Goal: Information Seeking & Learning: Learn about a topic

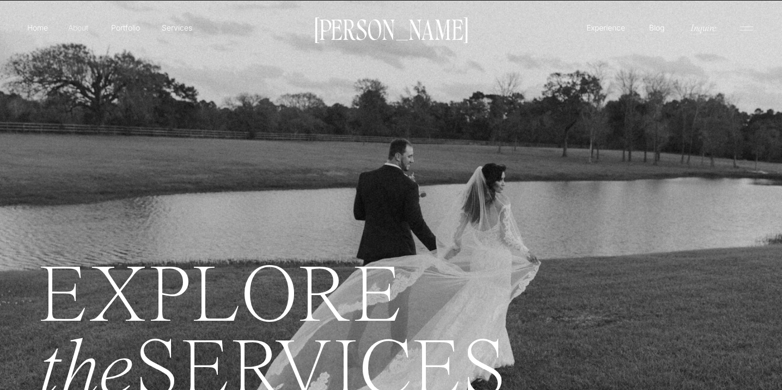
click at [71, 28] on p "About" at bounding box center [78, 27] width 25 height 11
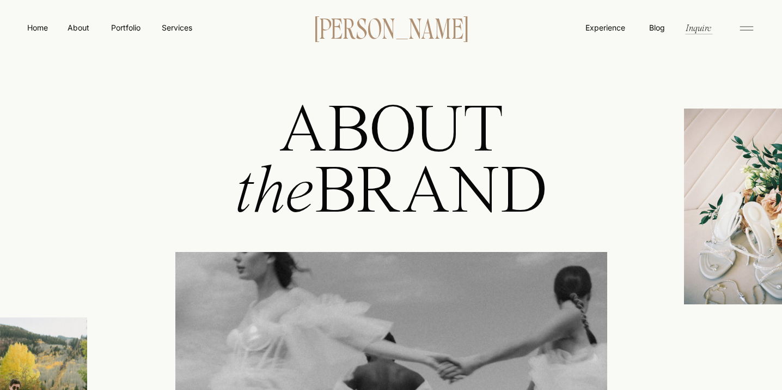
click at [385, 33] on p "[PERSON_NAME]" at bounding box center [391, 27] width 187 height 23
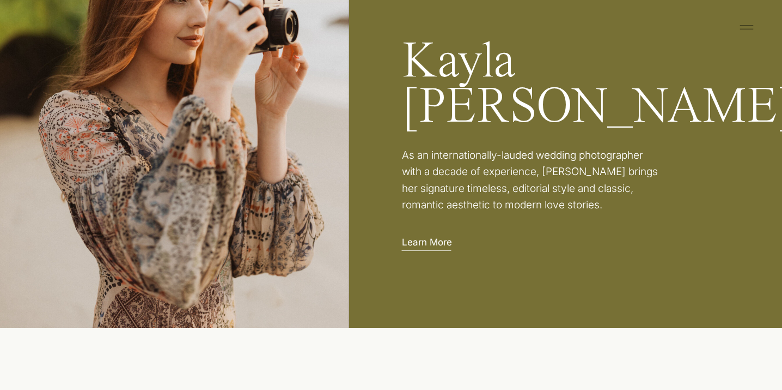
scroll to position [1945, 0]
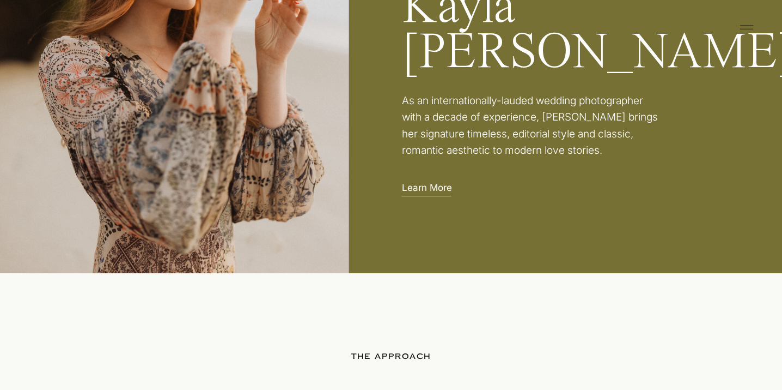
click at [439, 185] on p "Learn More" at bounding box center [430, 186] width 56 height 11
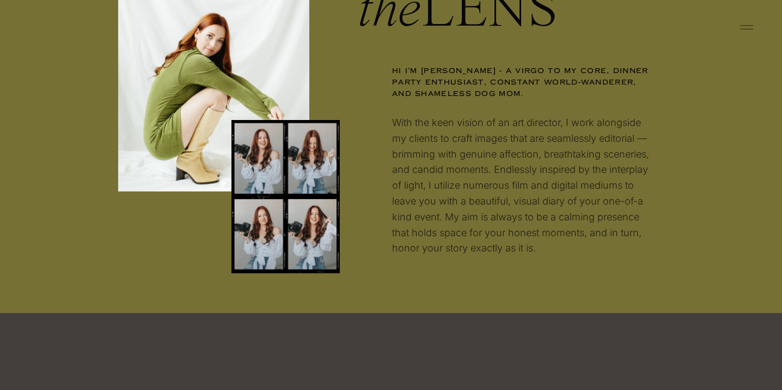
scroll to position [1225, 0]
drag, startPoint x: 525, startPoint y: 237, endPoint x: 395, endPoint y: 70, distance: 211.6
click at [395, 70] on div "BEHIND the LENS Hi I'm Kayla - a virgo to my core, dinner party enthusiast, con…" at bounding box center [391, 72] width 654 height 483
click at [415, 96] on p "Hi I'm Kayla - a virgo to my core, dinner party enthusiast, constant world-wand…" at bounding box center [524, 86] width 264 height 41
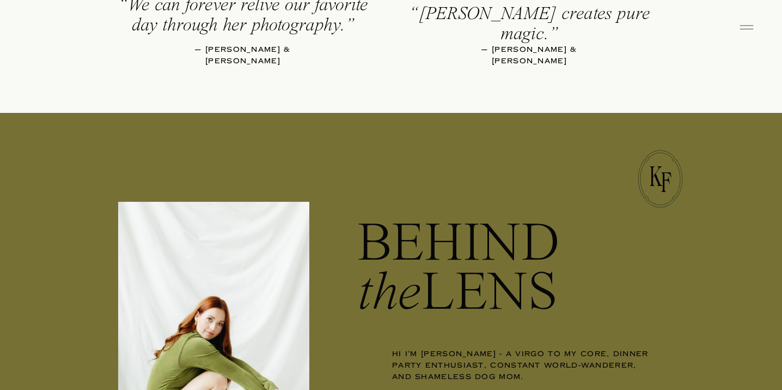
scroll to position [932, 0]
